Goal: Use online tool/utility: Utilize a website feature to perform a specific function

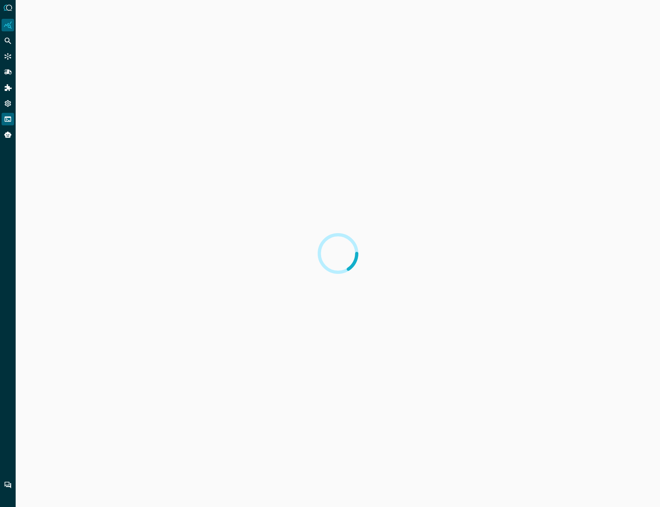
click at [9, 118] on icon "FSQL" at bounding box center [8, 119] width 8 height 8
click at [64, 41] on input "text" at bounding box center [341, 39] width 628 height 14
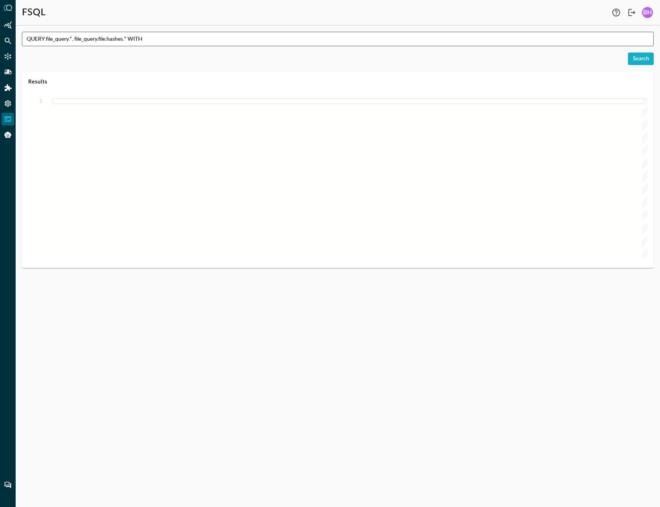
click at [177, 43] on input "QUERY file_query.*, file_query.file.hashes.* WITH" at bounding box center [341, 39] width 628 height 14
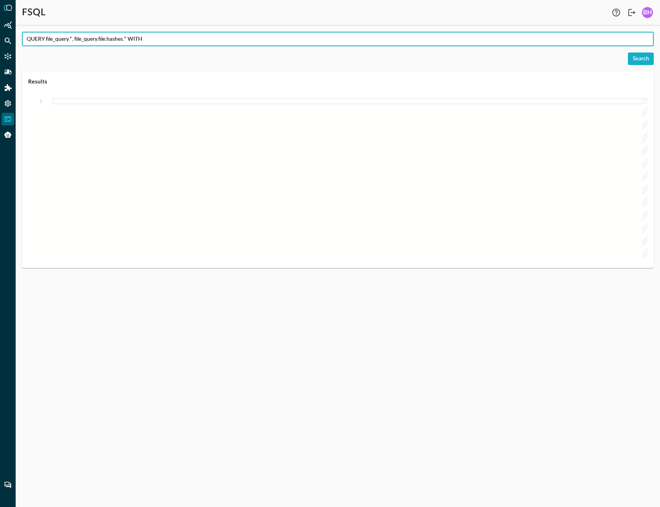
paste input "file_query.file.hashes.value ="
click at [640, 63] on div "Search" at bounding box center [641, 59] width 16 height 10
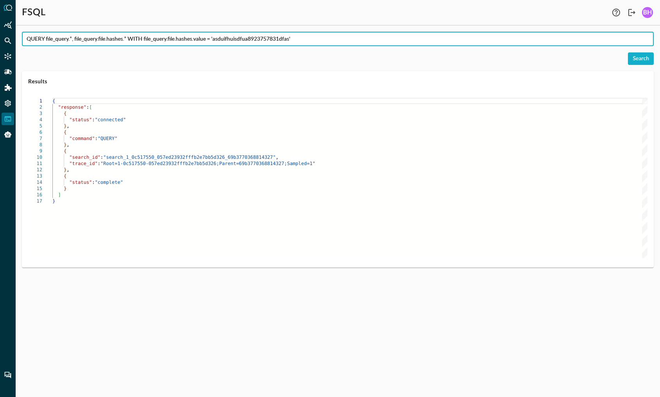
click at [362, 38] on input "QUERY file_query.*, file_query.file.hashes.* WITH file_query.file.hashes.value …" at bounding box center [341, 39] width 628 height 14
click at [348, 58] on div "Search" at bounding box center [338, 58] width 632 height 13
click at [129, 38] on input "QUERY file_query.*, file_query.file.hashes.* WITH file_query.file.hashes.value …" at bounding box center [341, 39] width 628 height 14
type input "QUERY file_query.* WITH file_query.file.hashes.value = 'asduifhuisdfua892375783…"
click at [641, 60] on div "Search" at bounding box center [641, 59] width 16 height 10
